Goal: Information Seeking & Learning: Learn about a topic

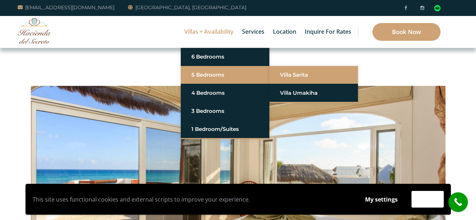
click at [327, 80] on link "Villa Sarita" at bounding box center [313, 74] width 67 height 13
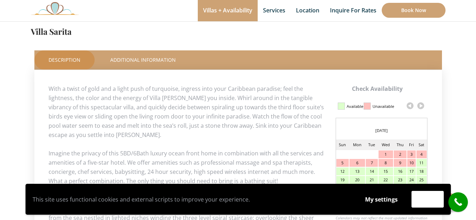
scroll to position [355, 0]
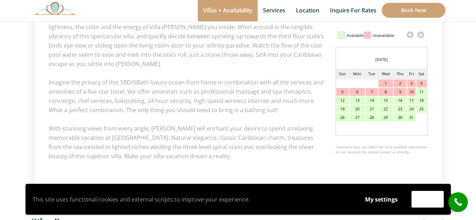
click at [421, 37] on link at bounding box center [421, 34] width 11 height 11
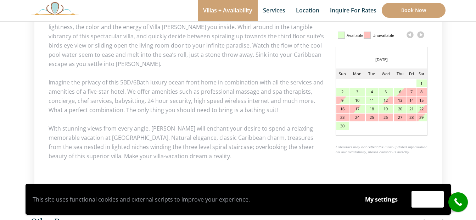
click at [421, 37] on link at bounding box center [421, 34] width 11 height 11
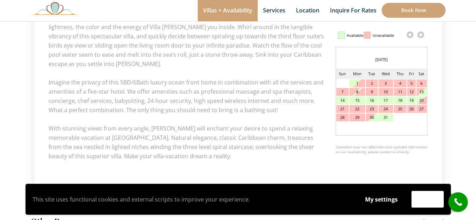
click at [421, 37] on link at bounding box center [421, 34] width 11 height 11
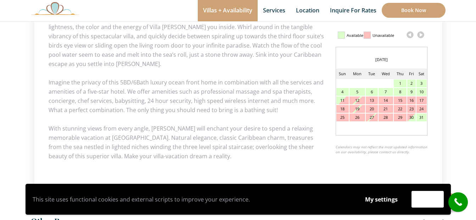
click at [421, 37] on link at bounding box center [421, 34] width 11 height 11
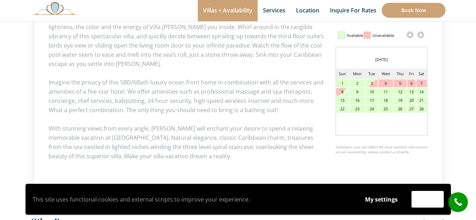
click at [421, 37] on link at bounding box center [421, 34] width 11 height 11
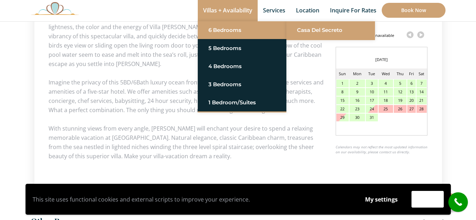
click at [308, 27] on link "Casa del Secreto" at bounding box center [330, 30] width 67 height 13
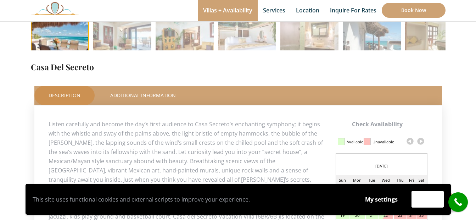
scroll to position [319, 0]
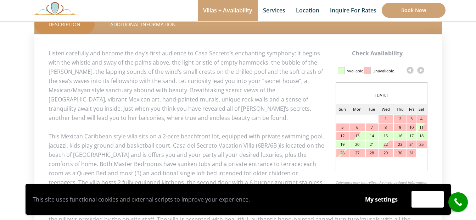
click at [422, 72] on link at bounding box center [421, 70] width 11 height 11
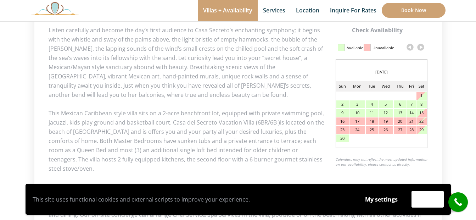
scroll to position [355, 0]
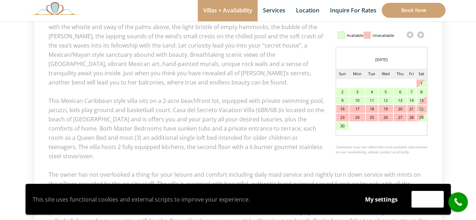
click at [420, 34] on link at bounding box center [421, 34] width 11 height 11
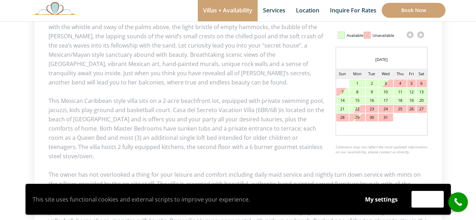
click at [420, 34] on link at bounding box center [421, 34] width 11 height 11
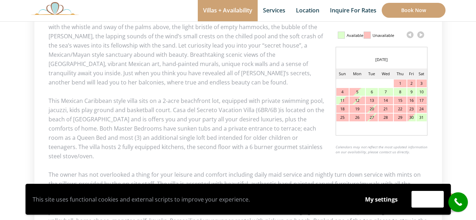
click at [420, 34] on link at bounding box center [421, 34] width 11 height 11
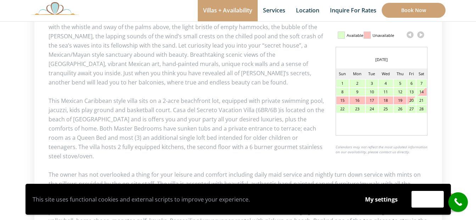
click at [420, 34] on link at bounding box center [421, 34] width 11 height 11
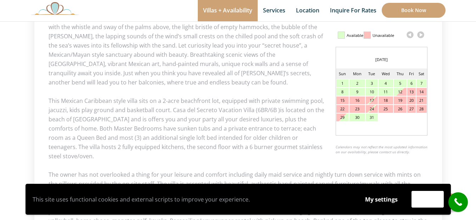
click at [411, 36] on link at bounding box center [410, 34] width 11 height 11
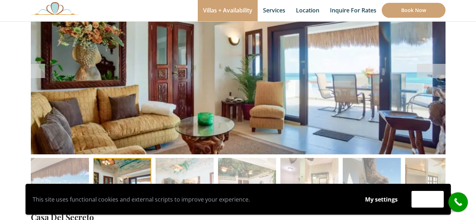
scroll to position [71, 0]
